Goal: Find specific page/section: Find specific page/section

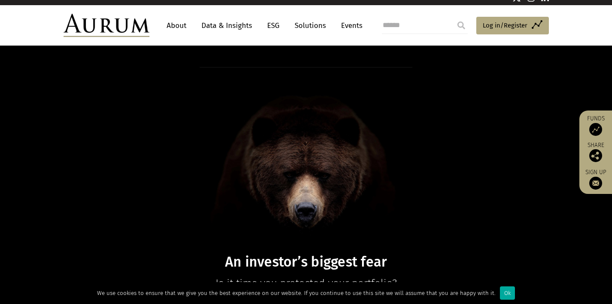
scroll to position [12, 0]
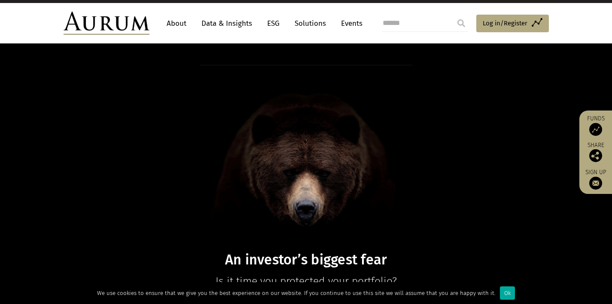
click at [178, 23] on link "About" at bounding box center [176, 23] width 28 height 16
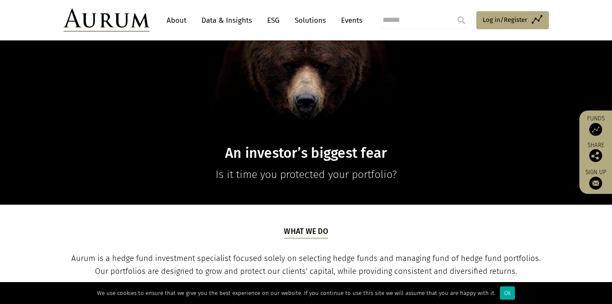
scroll to position [284, 0]
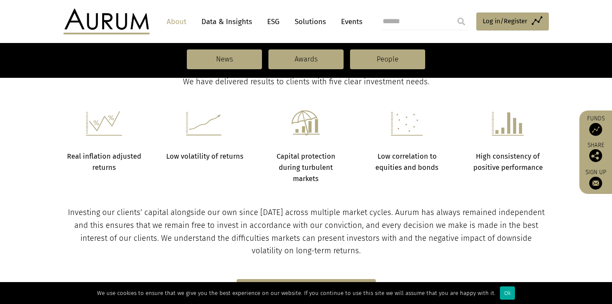
scroll to position [335, 0]
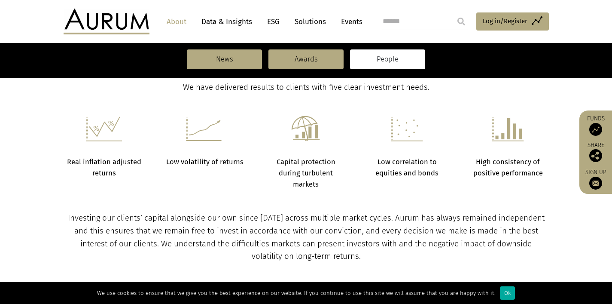
click at [398, 58] on link "People" at bounding box center [387, 59] width 75 height 20
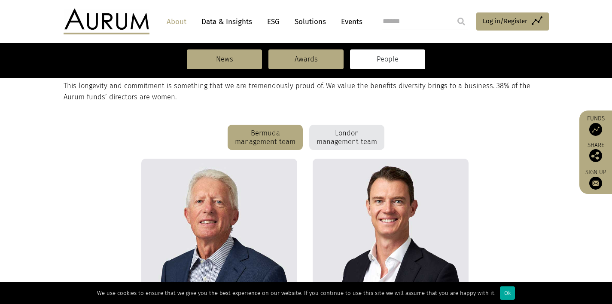
scroll to position [199, 0]
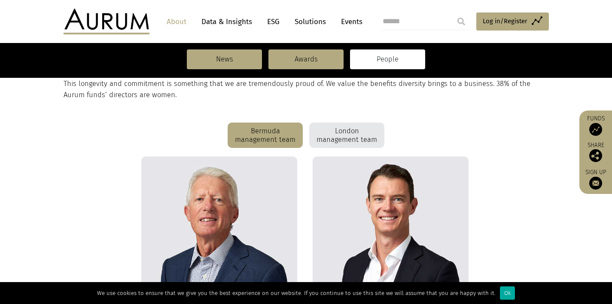
click at [335, 132] on div "London management team" at bounding box center [346, 135] width 75 height 26
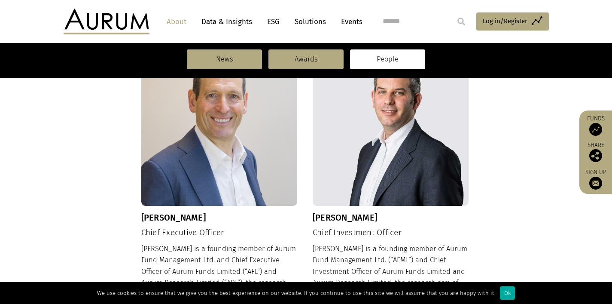
scroll to position [289, 0]
